Goal: Use online tool/utility: Utilize a website feature to perform a specific function

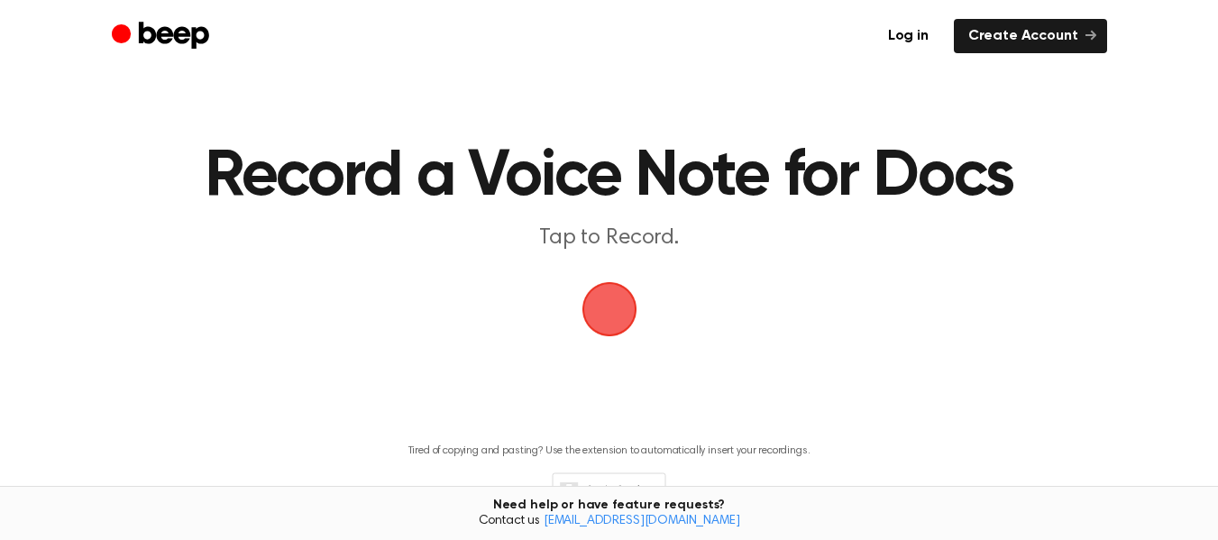
click at [602, 304] on span "button" at bounding box center [609, 309] width 50 height 50
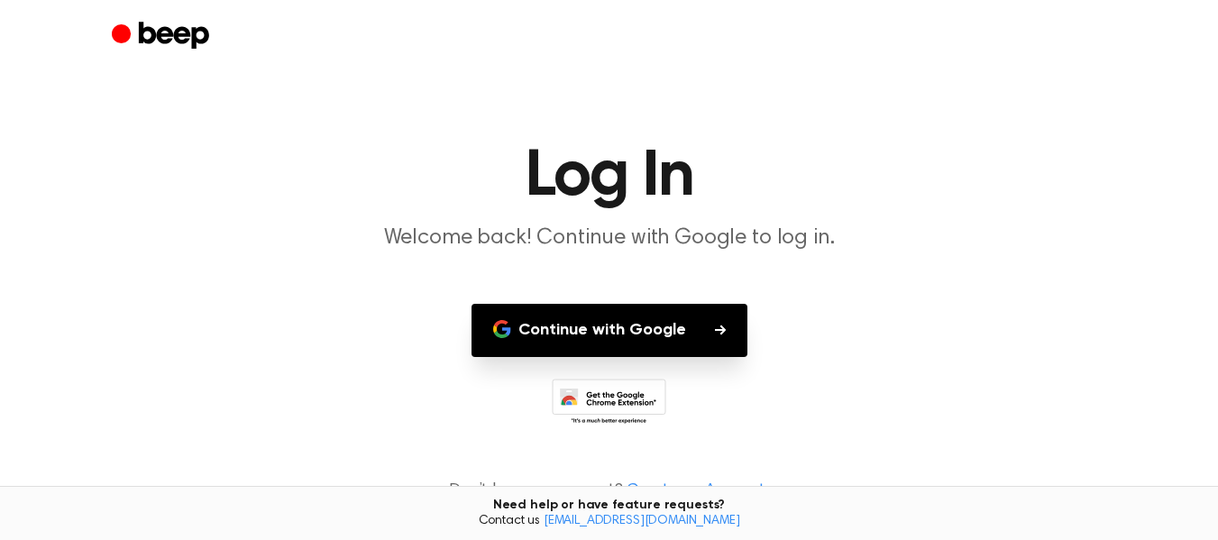
click at [685, 324] on button "Continue with Google" at bounding box center [609, 330] width 276 height 53
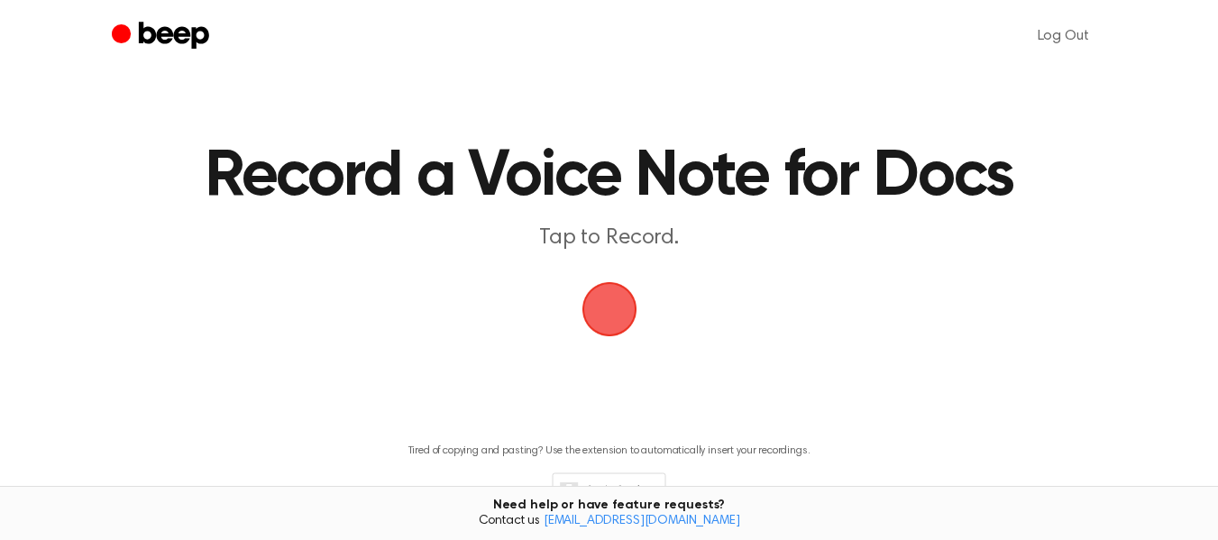
click at [616, 330] on span "button" at bounding box center [609, 309] width 50 height 50
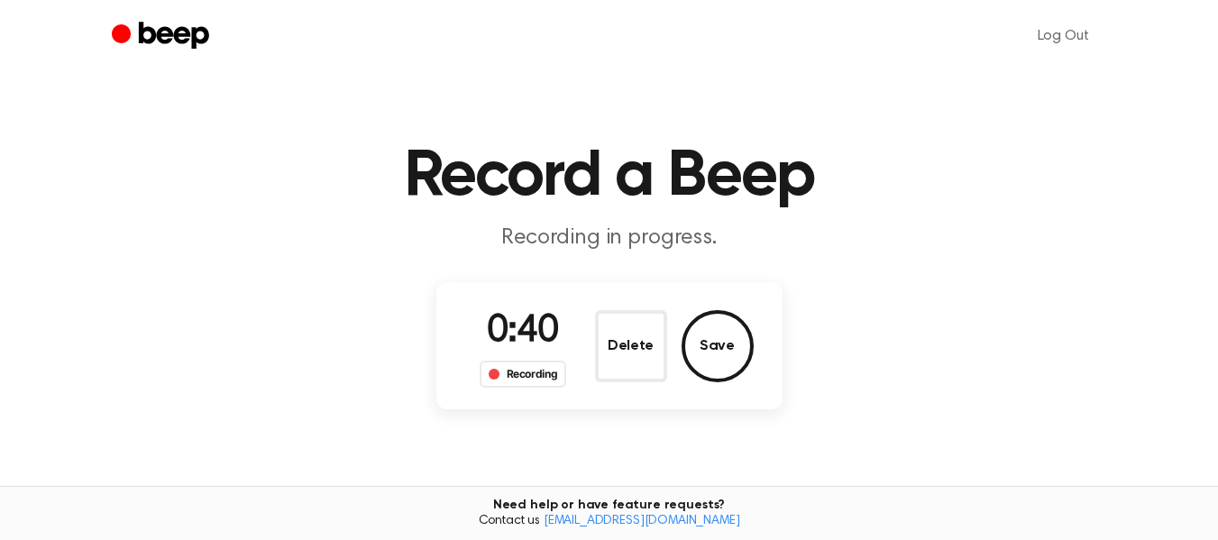
click at [670, 185] on h1 "Record a Beep" at bounding box center [609, 176] width 923 height 65
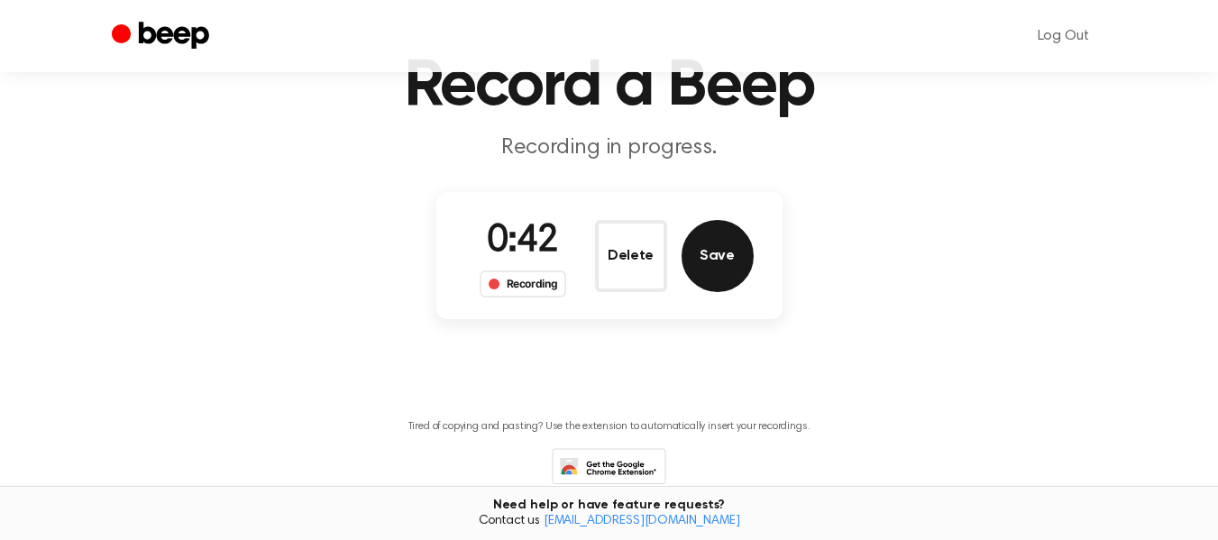
click at [748, 269] on button "Save" at bounding box center [717, 256] width 72 height 72
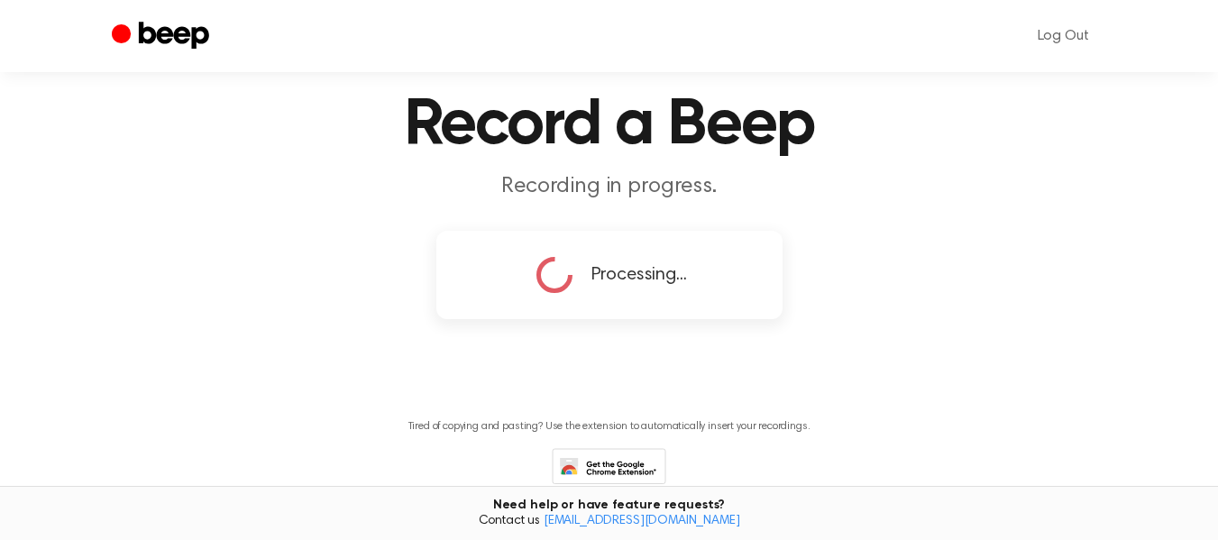
scroll to position [330, 0]
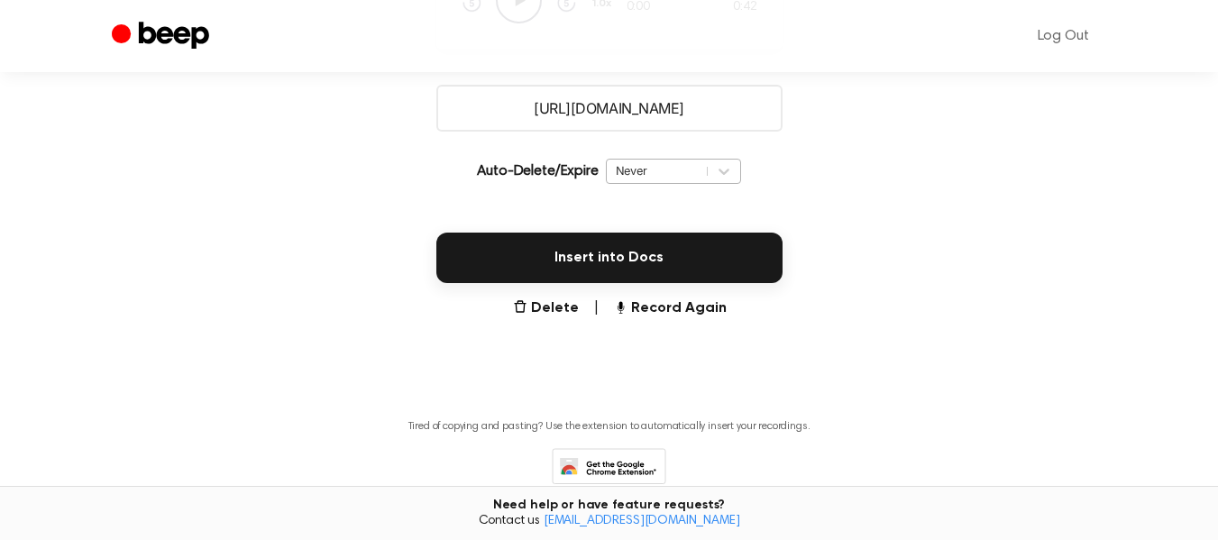
click at [690, 169] on div "Never" at bounding box center [657, 170] width 82 height 17
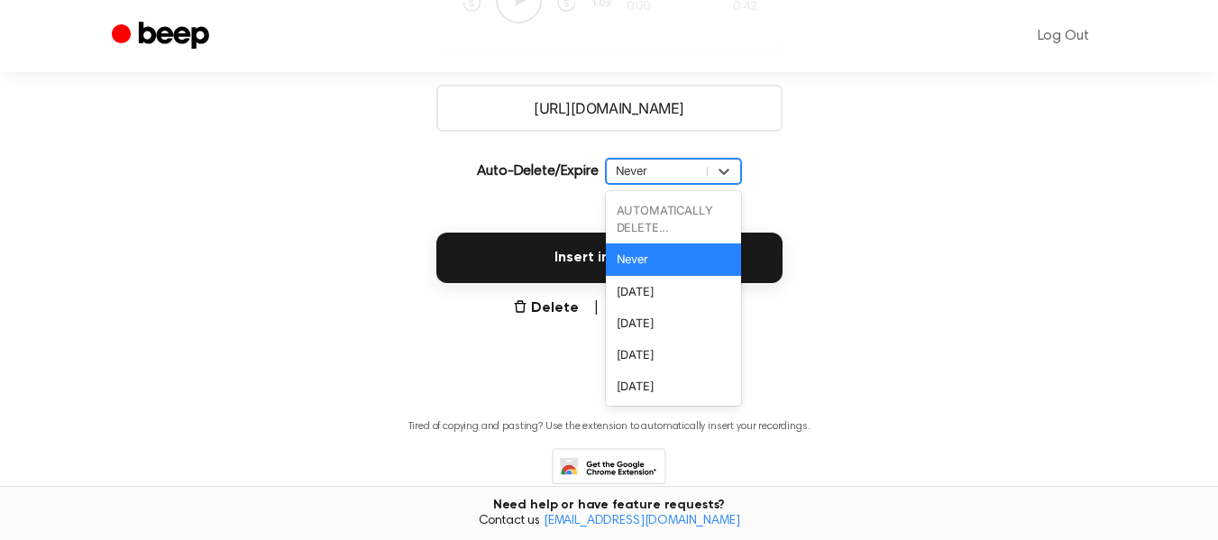
click at [683, 260] on div "Never" at bounding box center [673, 259] width 135 height 32
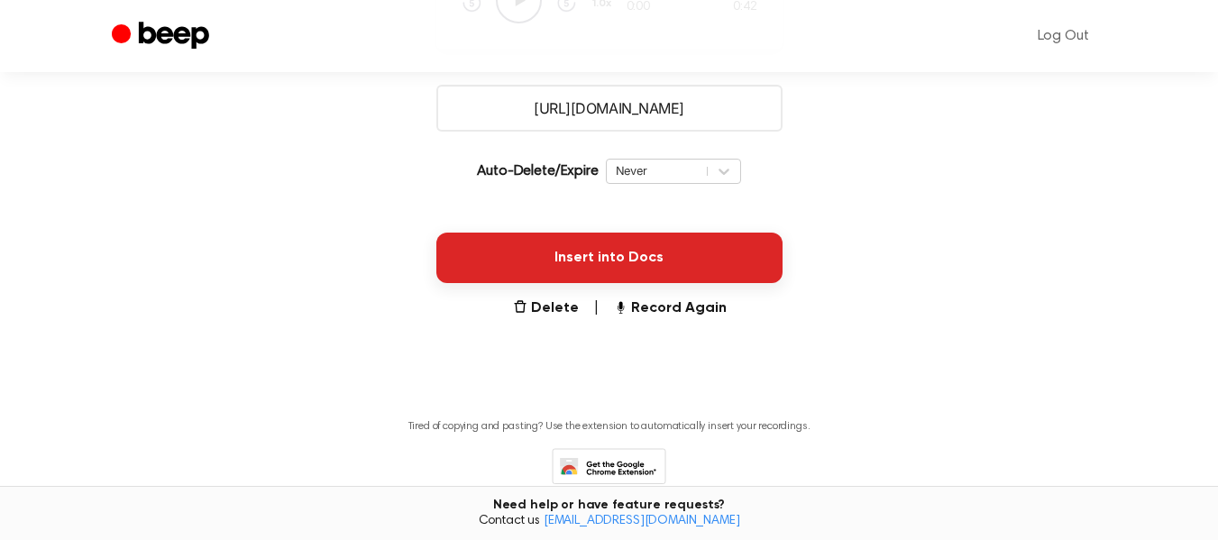
click at [673, 258] on button "Insert into Docs" at bounding box center [609, 258] width 346 height 50
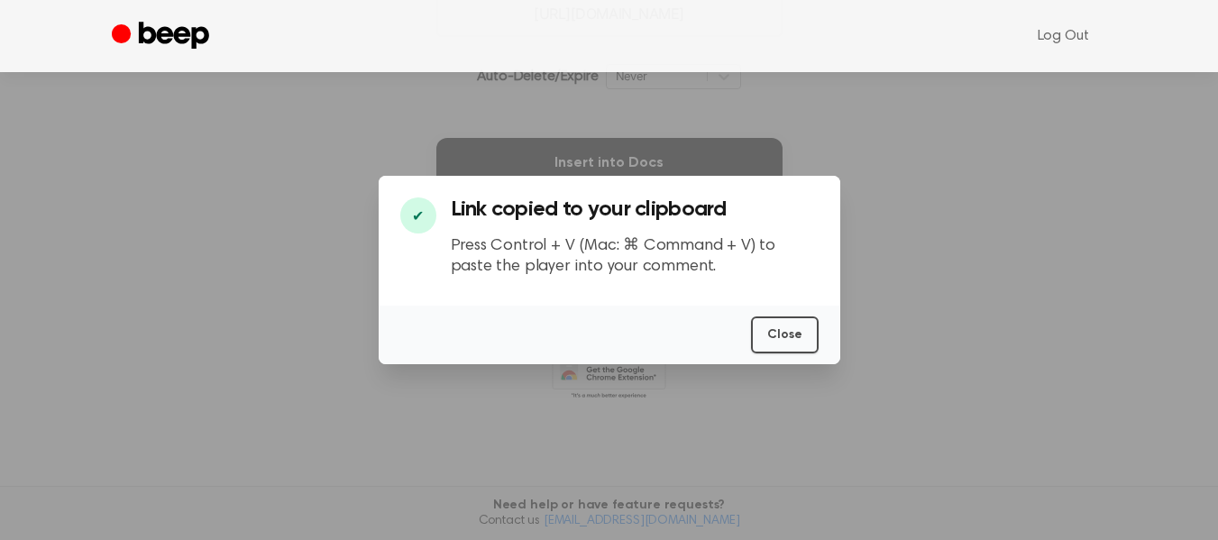
scroll to position [197, 0]
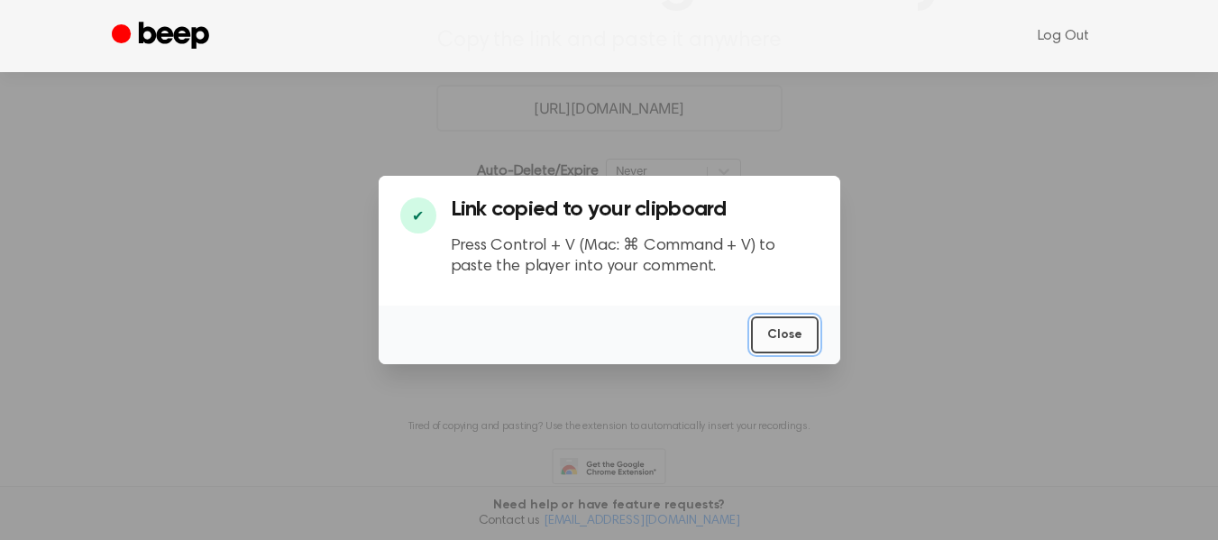
click at [798, 351] on button "Close" at bounding box center [785, 334] width 68 height 37
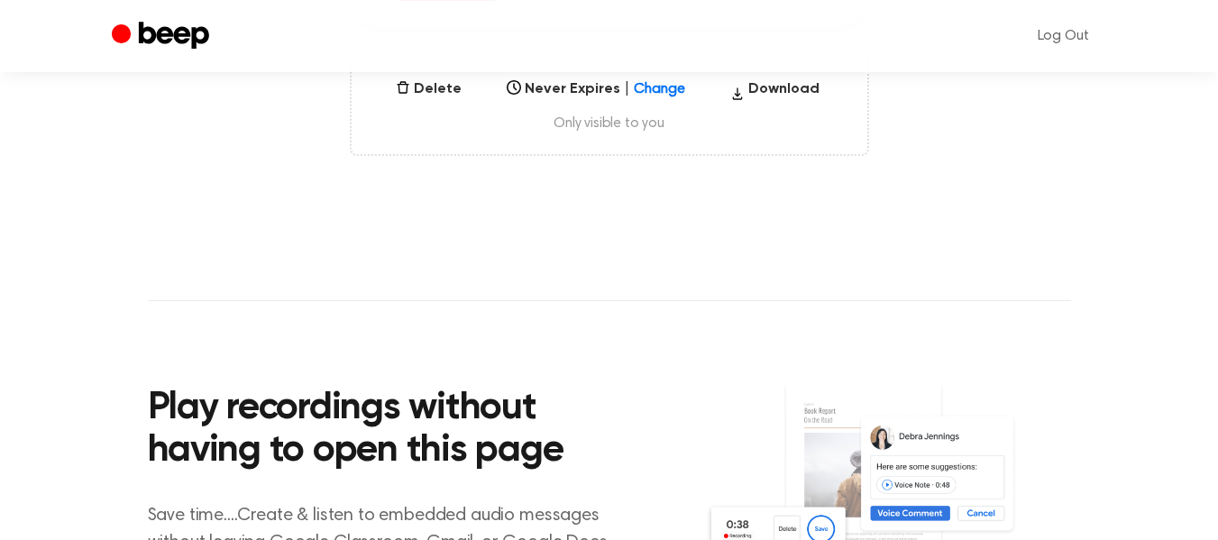
scroll to position [270, 0]
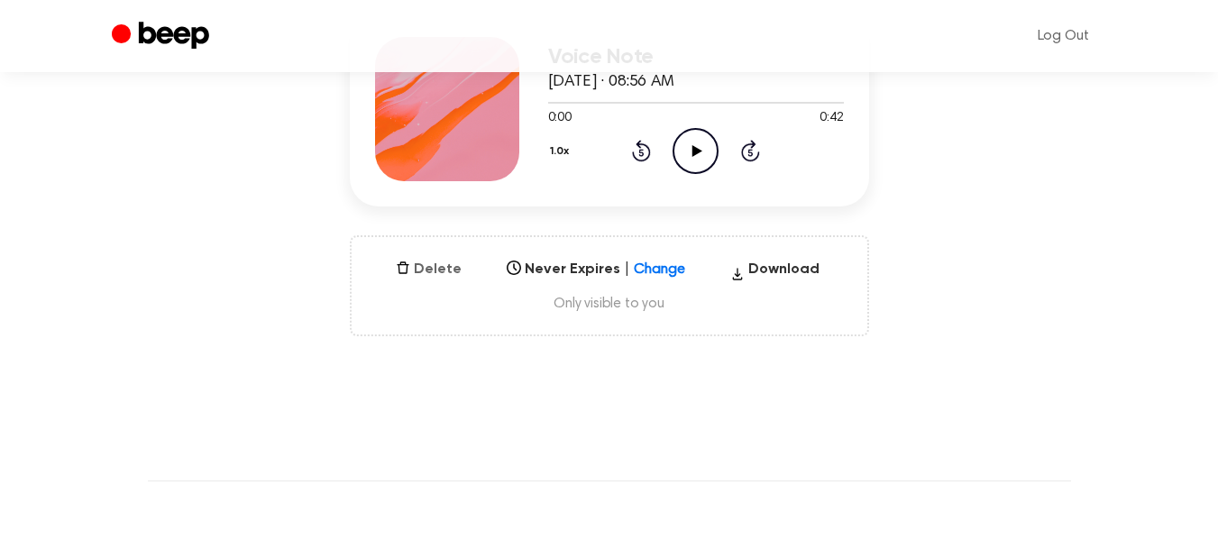
click at [415, 270] on button "Delete" at bounding box center [428, 270] width 80 height 22
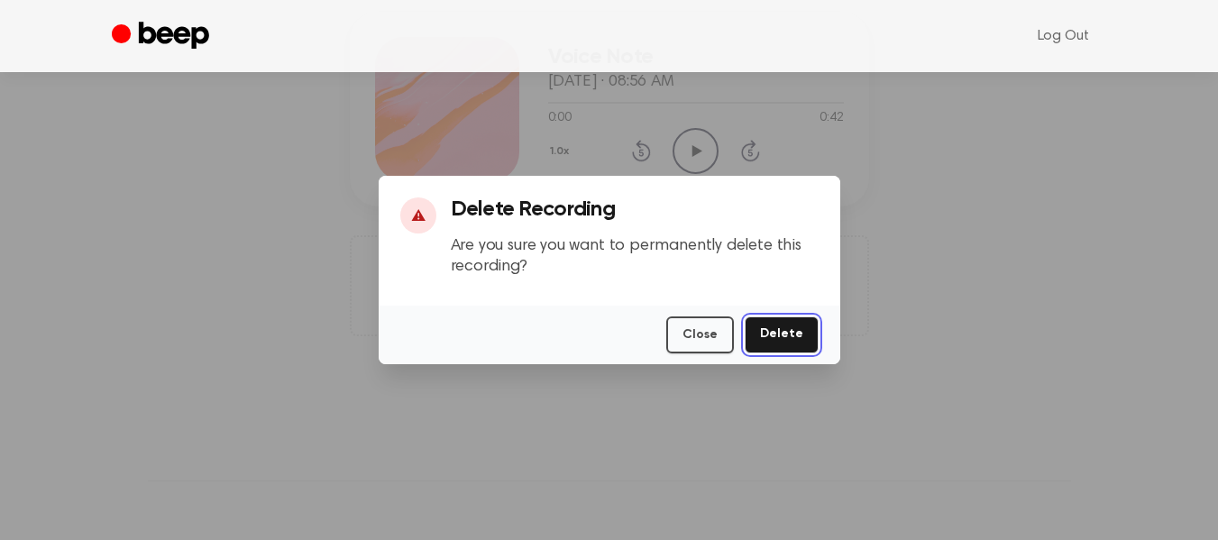
click at [767, 339] on button "Delete" at bounding box center [781, 334] width 74 height 37
